Goal: Navigation & Orientation: Find specific page/section

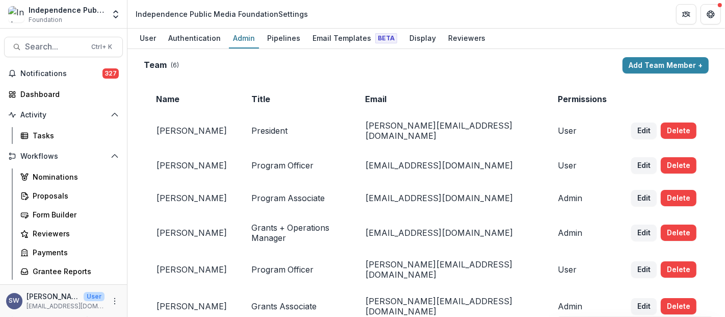
scroll to position [396, 0]
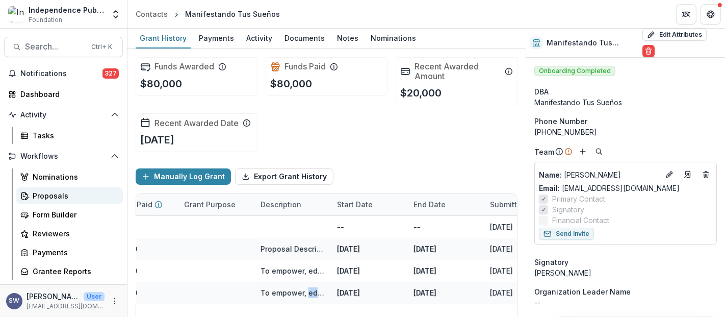
click at [65, 196] on div "Proposals" at bounding box center [74, 195] width 82 height 11
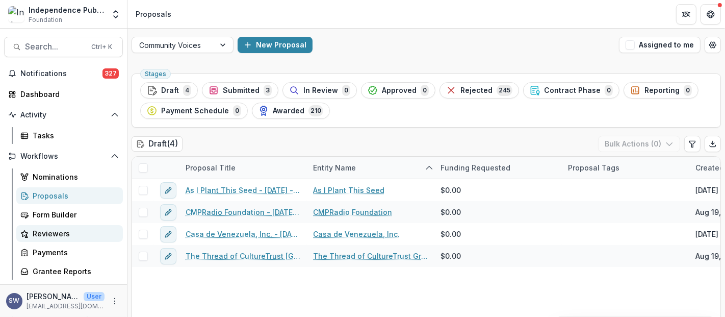
click at [57, 233] on div "Reviewers" at bounding box center [74, 233] width 82 height 11
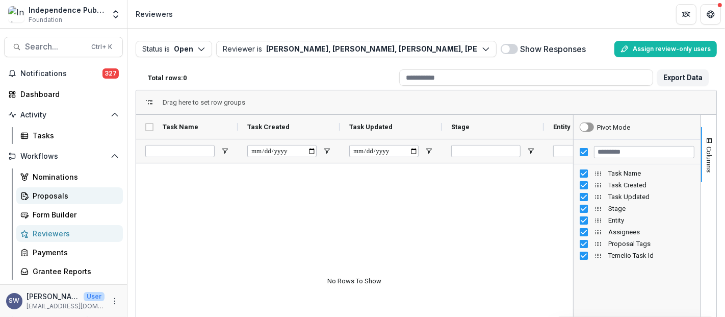
click at [62, 197] on div "Proposals" at bounding box center [74, 195] width 82 height 11
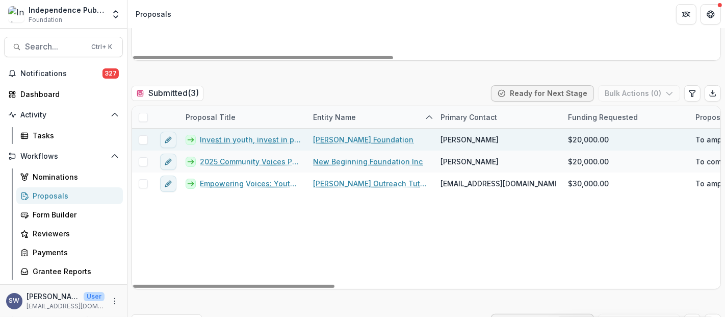
scroll to position [340, 0]
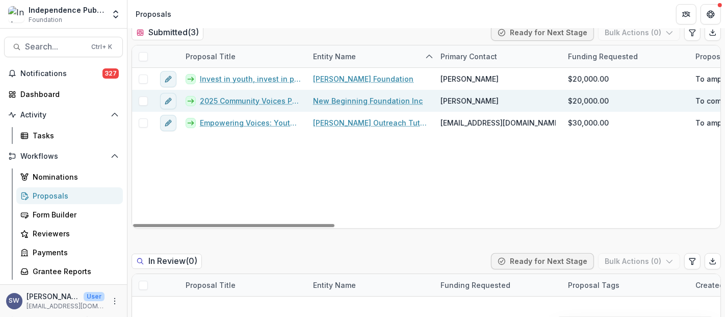
click at [261, 99] on link "2025 Community Voices Project" at bounding box center [250, 100] width 101 height 11
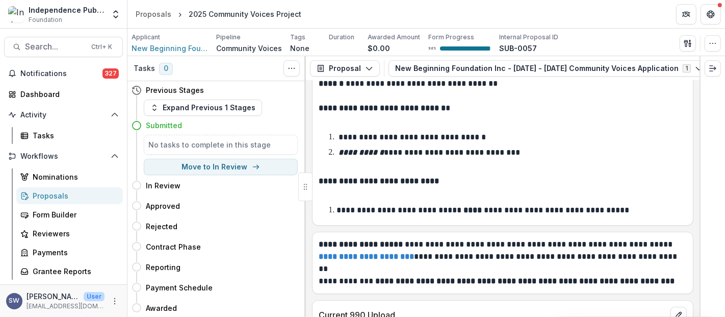
scroll to position [6298, 0]
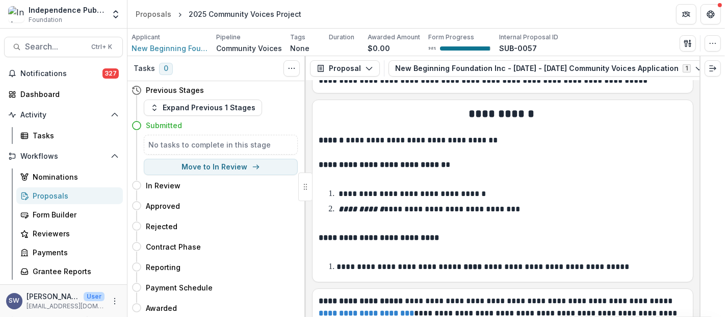
drag, startPoint x: 700, startPoint y: 307, endPoint x: 714, endPoint y: 283, distance: 27.7
click at [714, 283] on div at bounding box center [713, 186] width 26 height 261
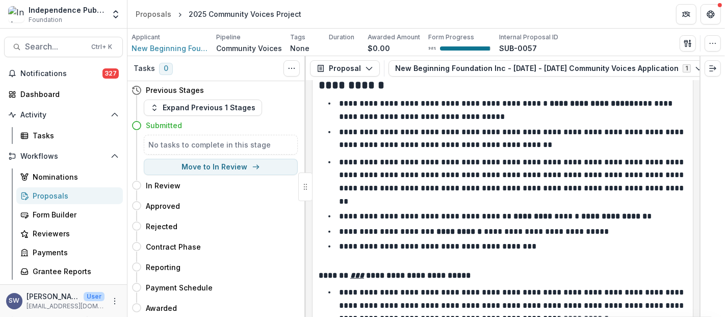
scroll to position [0, 0]
